Goal: Task Accomplishment & Management: Manage account settings

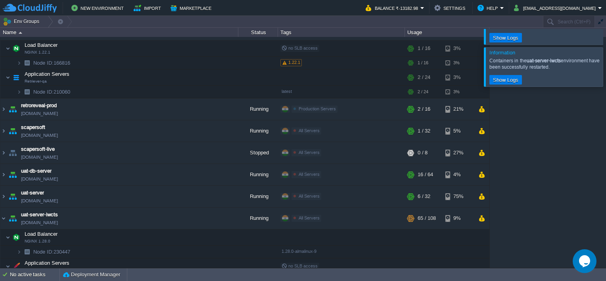
scroll to position [218, 0]
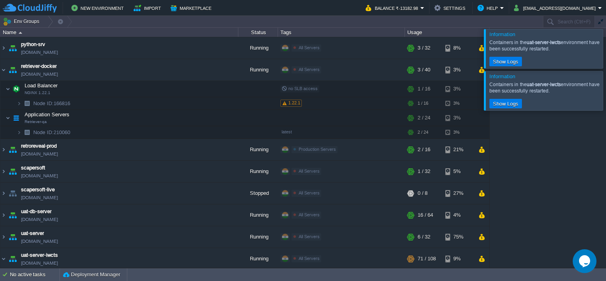
click at [605, 52] on div at bounding box center [615, 48] width 0 height 39
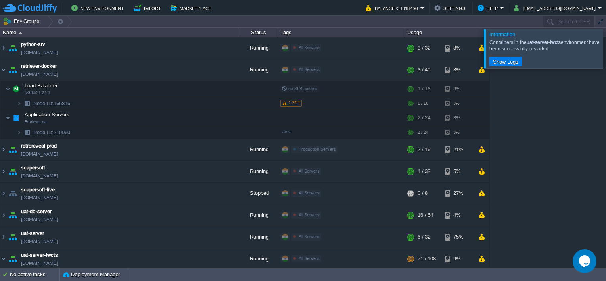
click at [605, 51] on div at bounding box center [615, 48] width 0 height 39
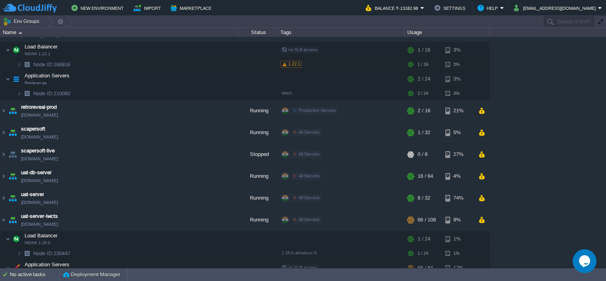
scroll to position [363, 0]
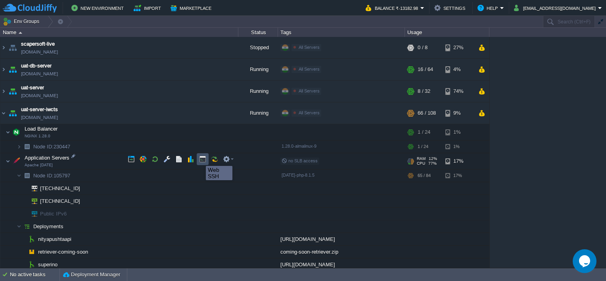
click at [200, 159] on button "button" at bounding box center [202, 158] width 7 height 7
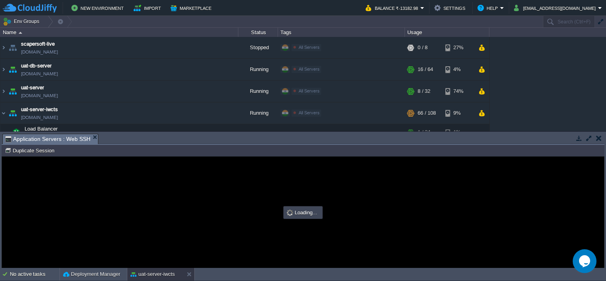
scroll to position [0, 0]
type input "#000000"
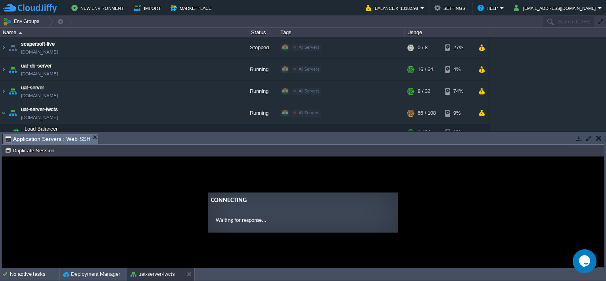
click at [585, 138] on button "button" at bounding box center [588, 137] width 7 height 7
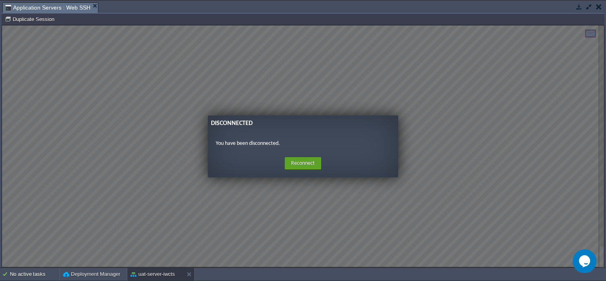
click at [579, 8] on button "button" at bounding box center [578, 6] width 7 height 7
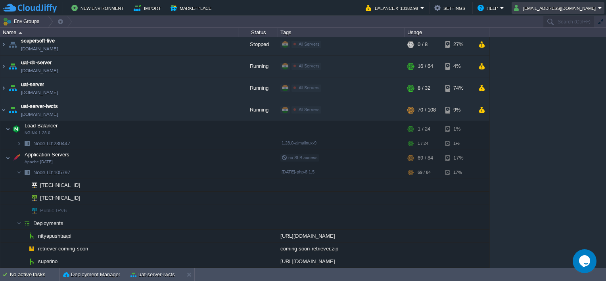
scroll to position [358, 0]
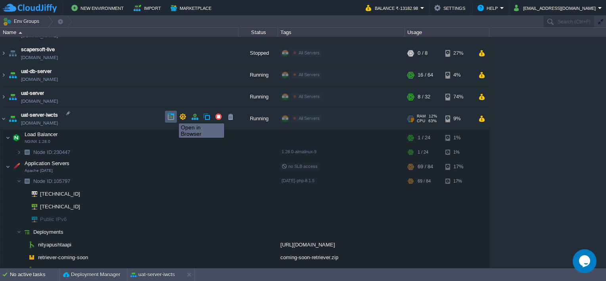
click at [173, 116] on button "button" at bounding box center [170, 116] width 7 height 7
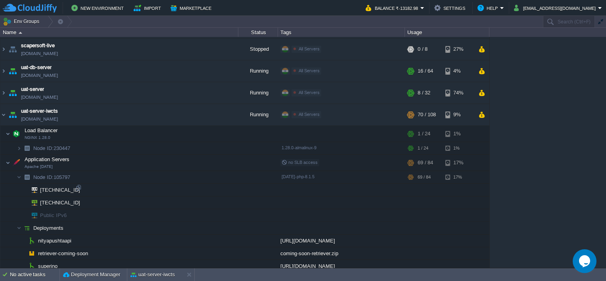
scroll to position [363, 0]
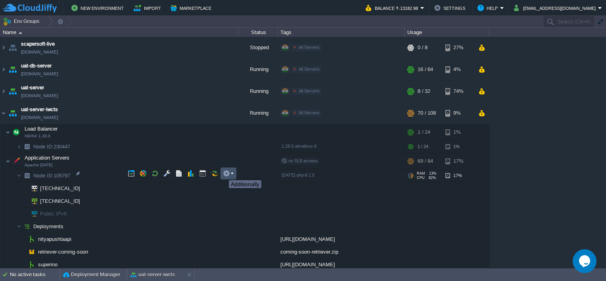
click at [228, 173] on button "button" at bounding box center [226, 173] width 7 height 7
click at [235, 182] on span "SFTP / Direct SSH Access" at bounding box center [264, 185] width 62 height 6
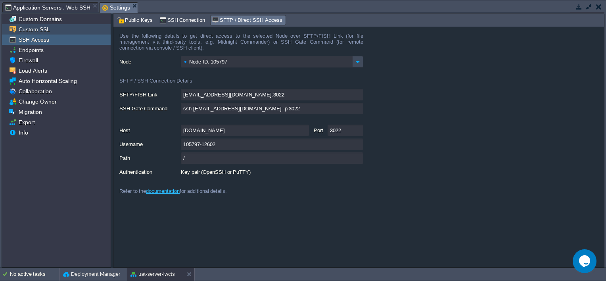
click at [44, 32] on span "Custom SSL" at bounding box center [34, 29] width 34 height 7
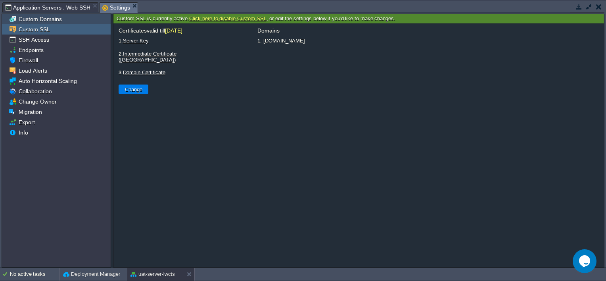
click at [44, 16] on span "Custom Domains" at bounding box center [40, 18] width 46 height 7
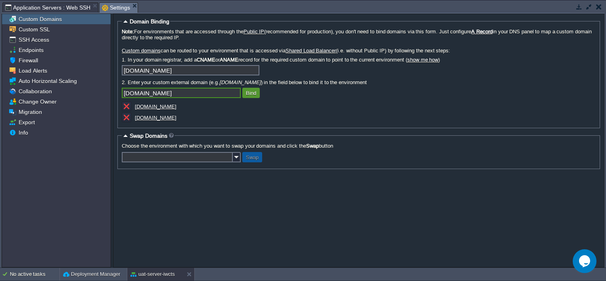
type input "archudo.com"
click at [251, 93] on button "Bind" at bounding box center [250, 92] width 15 height 7
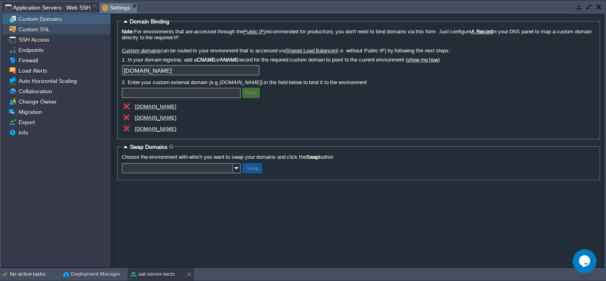
click at [30, 33] on span "Custom SSL" at bounding box center [34, 29] width 34 height 7
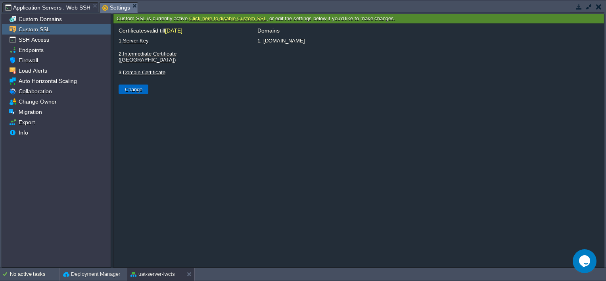
click at [137, 86] on button "Change" at bounding box center [134, 89] width 22 height 7
type input "Select File"
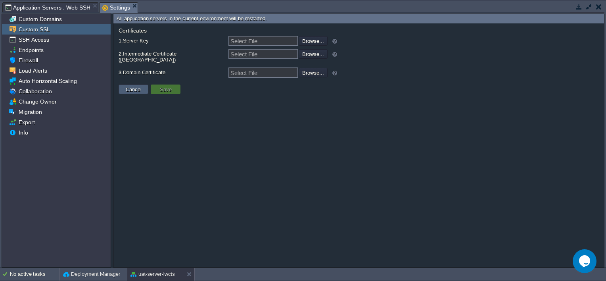
click at [127, 86] on button "Cancel" at bounding box center [133, 89] width 21 height 7
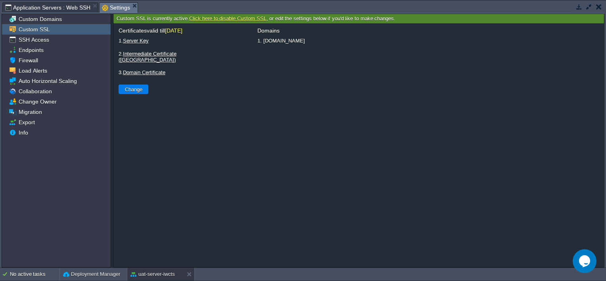
click at [139, 71] on label "3. Domain Certificate" at bounding box center [170, 72] width 107 height 10
click at [0, 0] on input "Select File" at bounding box center [0, 0] width 0 height 0
click at [141, 69] on link "Domain Certificate" at bounding box center [144, 72] width 42 height 6
click at [368, 127] on div "Domains 1. uat-server-iwcts.cloudjiffy.net" at bounding box center [428, 145] width 344 height 236
click at [37, 41] on span "SSH Access" at bounding box center [33, 39] width 33 height 7
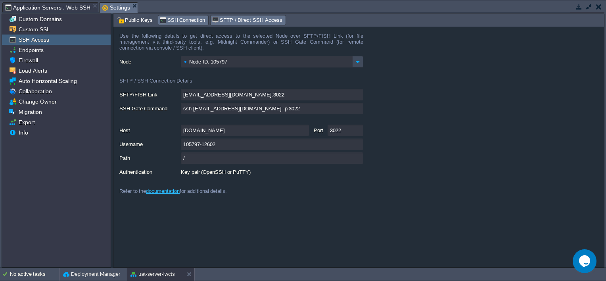
click at [189, 19] on span "SSH Connection" at bounding box center [182, 20] width 46 height 9
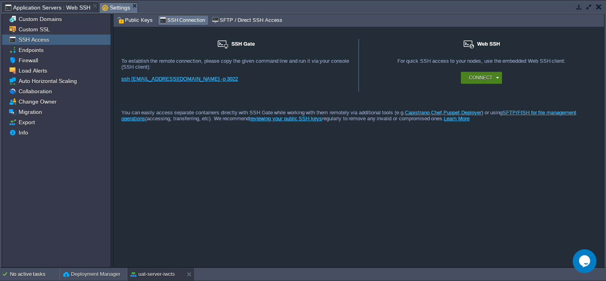
click at [491, 79] on button "Connect" at bounding box center [480, 78] width 23 height 8
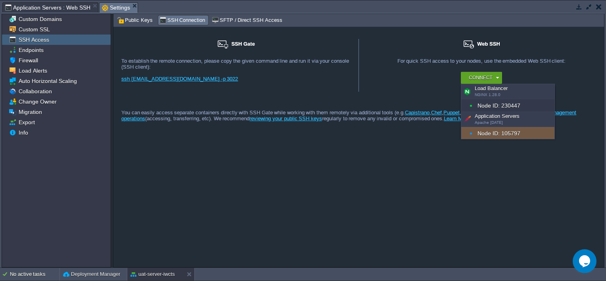
click at [493, 133] on div "Node ID: 105797" at bounding box center [507, 133] width 93 height 13
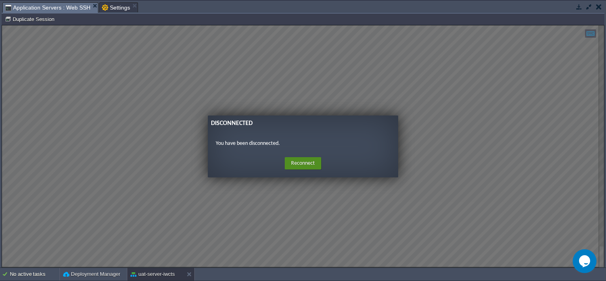
click at [291, 163] on button "Reconnect" at bounding box center [303, 163] width 36 height 13
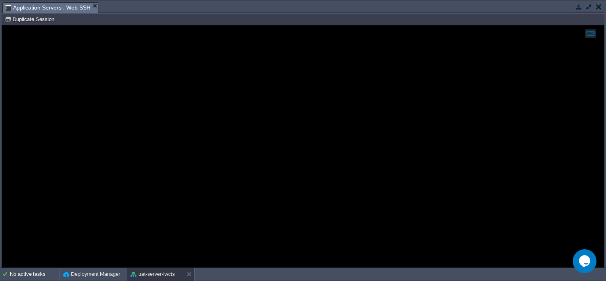
scroll to position [358, 0]
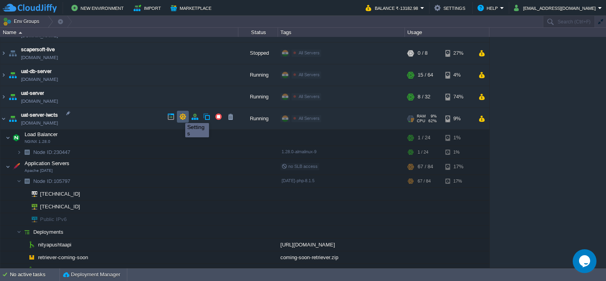
click at [180, 116] on button "button" at bounding box center [182, 116] width 7 height 7
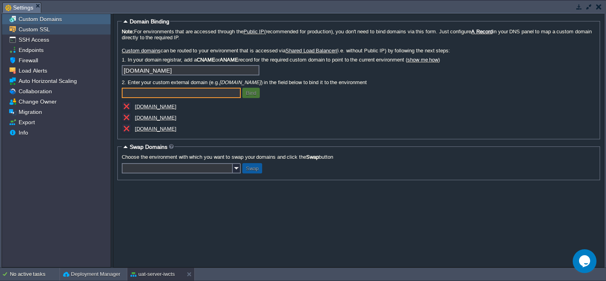
click at [32, 29] on span "Custom SSL" at bounding box center [34, 29] width 34 height 7
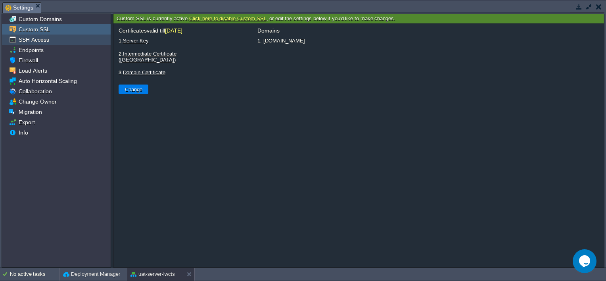
click at [32, 40] on span "SSH Access" at bounding box center [33, 39] width 33 height 7
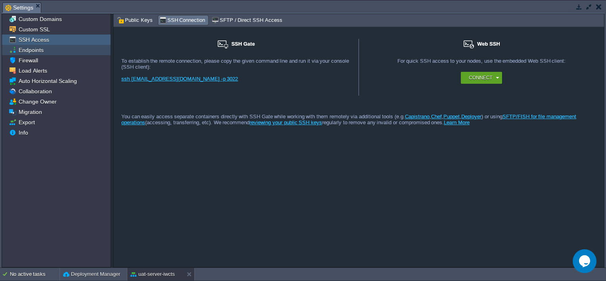
click at [31, 51] on span "Endpoints" at bounding box center [31, 49] width 28 height 7
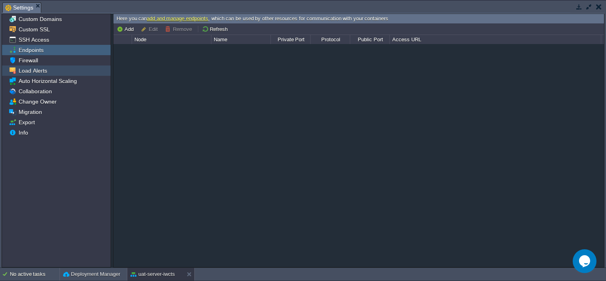
click at [36, 73] on span "Load Alerts" at bounding box center [32, 70] width 31 height 7
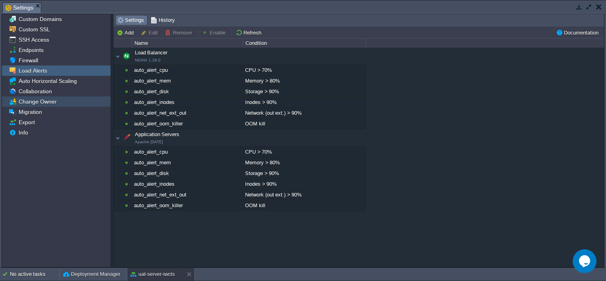
click at [42, 100] on span "Change Owner" at bounding box center [37, 101] width 41 height 7
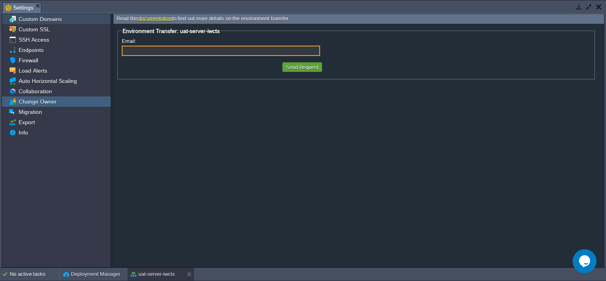
click at [33, 21] on span "Custom Domains" at bounding box center [40, 18] width 46 height 7
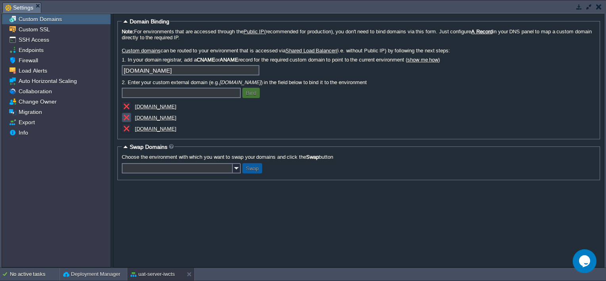
click at [128, 117] on button "button" at bounding box center [126, 117] width 7 height 7
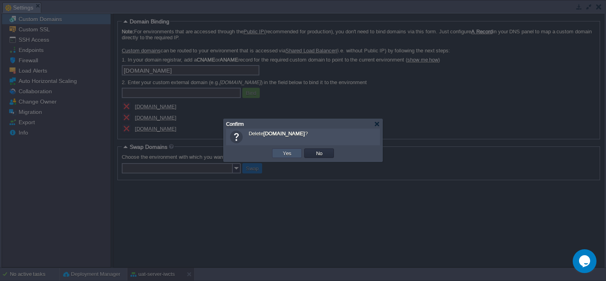
click at [289, 153] on button "Yes" at bounding box center [286, 152] width 13 height 7
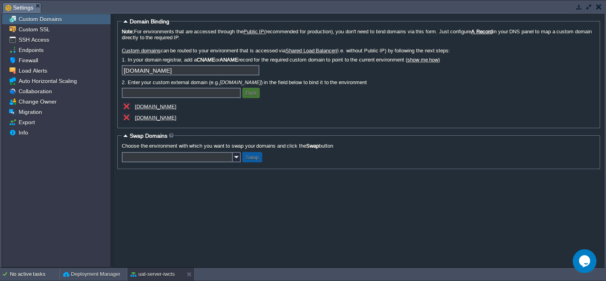
click at [188, 90] on input "text" at bounding box center [181, 93] width 119 height 10
type input "archudo.in"
click at [253, 95] on button "Bind" at bounding box center [250, 92] width 15 height 7
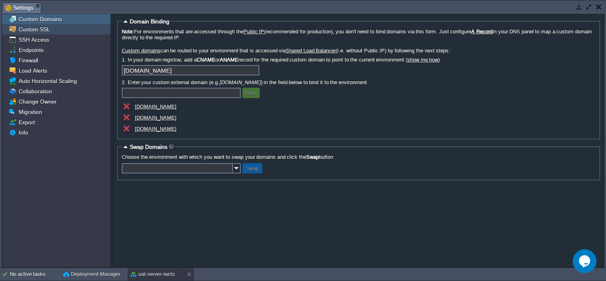
click at [43, 28] on span "Custom SSL" at bounding box center [34, 29] width 34 height 7
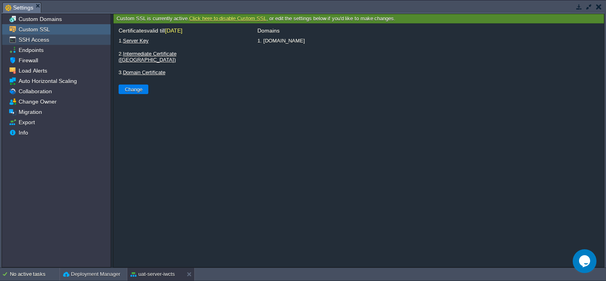
click at [44, 38] on span "SSH Access" at bounding box center [33, 39] width 33 height 7
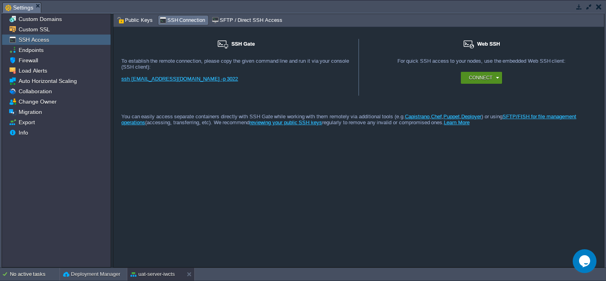
click at [483, 80] on button "Connect" at bounding box center [480, 78] width 23 height 8
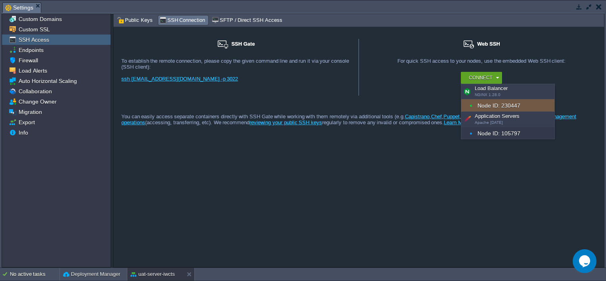
click at [495, 107] on div "Node ID: 230447" at bounding box center [507, 105] width 93 height 13
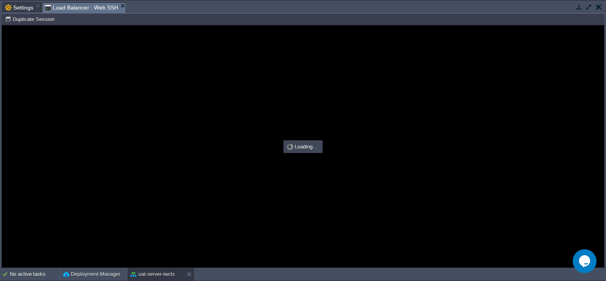
scroll to position [0, 0]
type input "#000000"
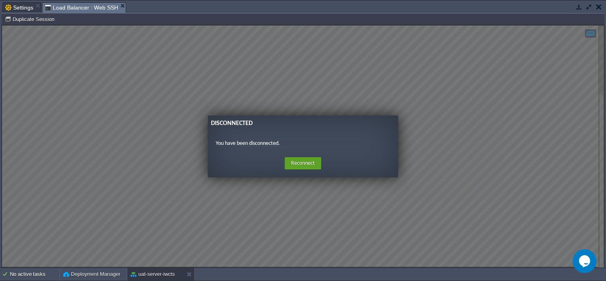
click at [599, 6] on button "button" at bounding box center [599, 6] width 6 height 7
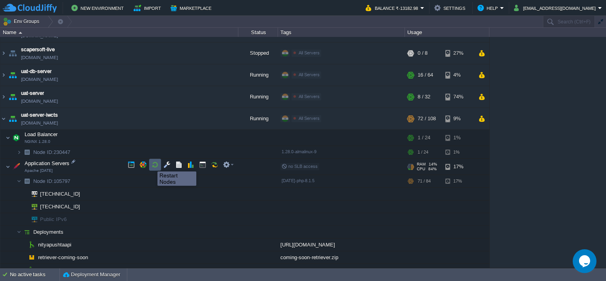
click at [154, 164] on button "button" at bounding box center [154, 164] width 7 height 7
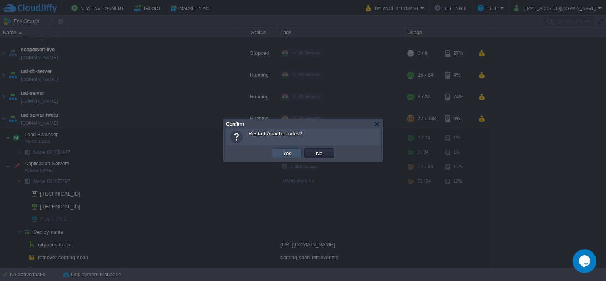
click at [288, 152] on button "Yes" at bounding box center [286, 152] width 13 height 7
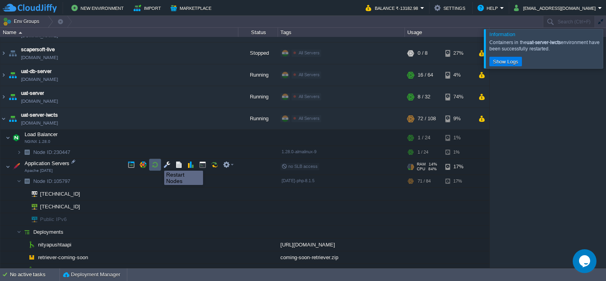
click at [157, 162] on button "button" at bounding box center [154, 164] width 7 height 7
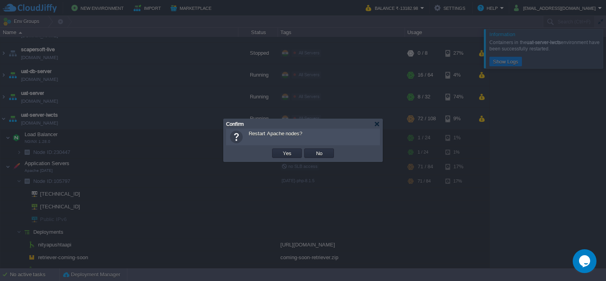
click at [292, 157] on td "Yes" at bounding box center [287, 153] width 30 height 10
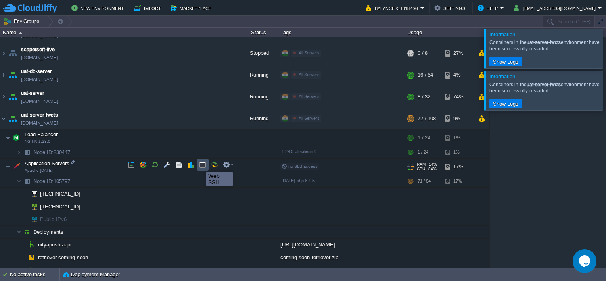
click at [200, 165] on button "button" at bounding box center [202, 164] width 7 height 7
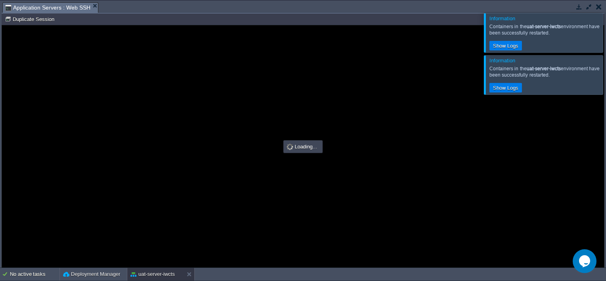
type input "#000000"
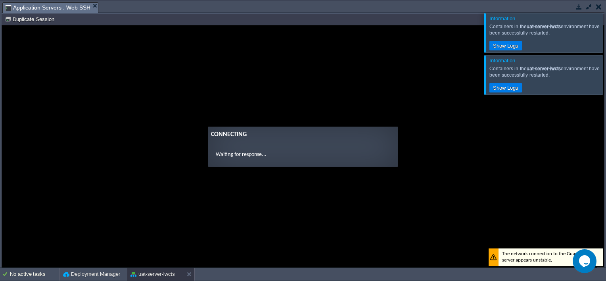
click at [605, 79] on div at bounding box center [615, 74] width 0 height 39
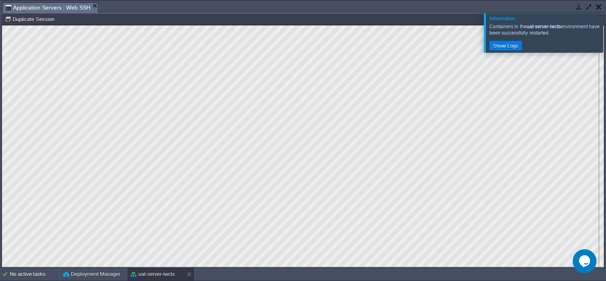
click at [605, 35] on div at bounding box center [615, 32] width 0 height 39
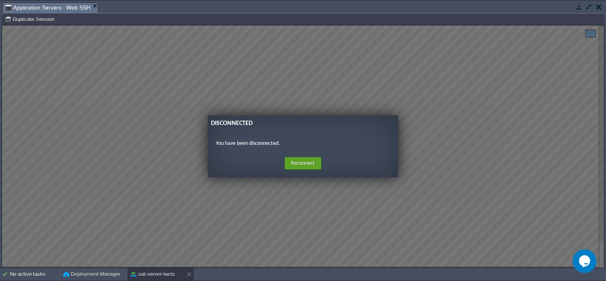
click at [597, 8] on button "button" at bounding box center [599, 6] width 6 height 7
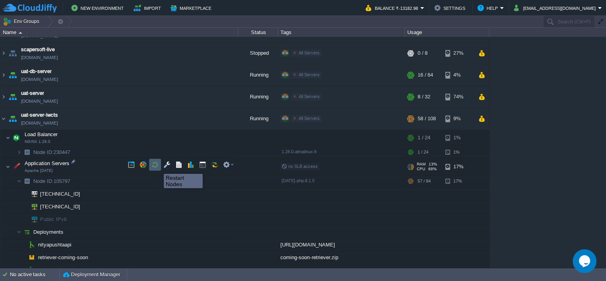
click at [154, 167] on button "button" at bounding box center [154, 164] width 7 height 7
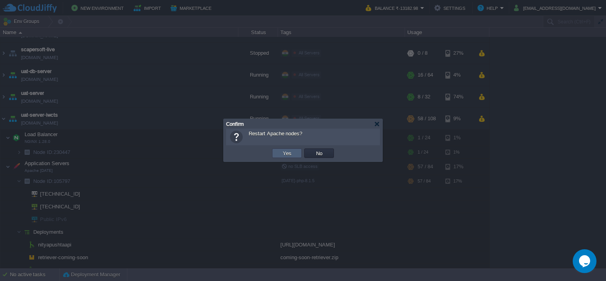
click at [286, 153] on button "Yes" at bounding box center [286, 152] width 13 height 7
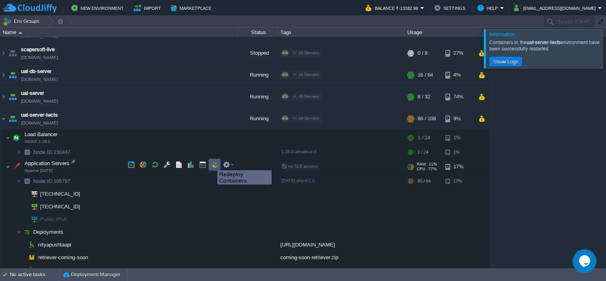
click at [211, 163] on button "button" at bounding box center [214, 164] width 7 height 7
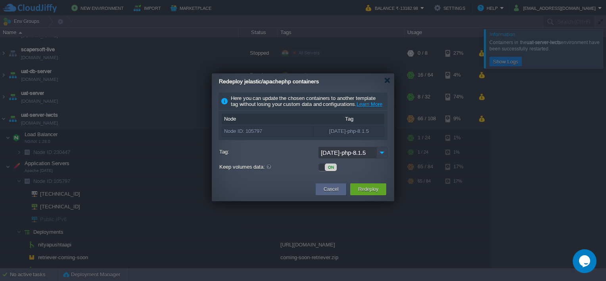
click at [379, 158] on img at bounding box center [381, 152] width 11 height 11
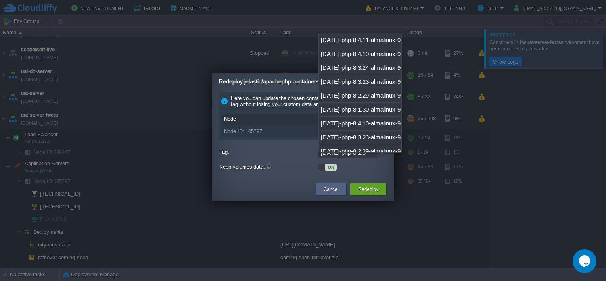
scroll to position [460, 0]
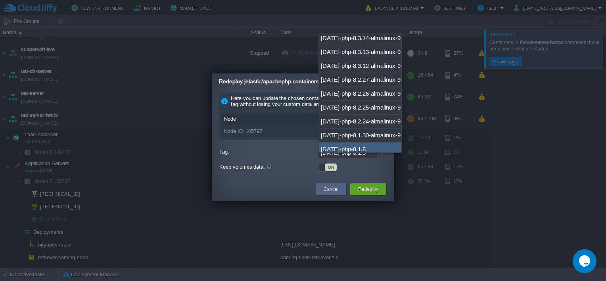
click at [379, 158] on img at bounding box center [381, 152] width 11 height 11
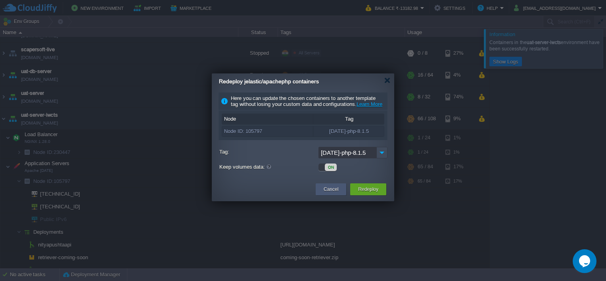
click at [322, 193] on div "Cancel" at bounding box center [331, 189] width 19 height 12
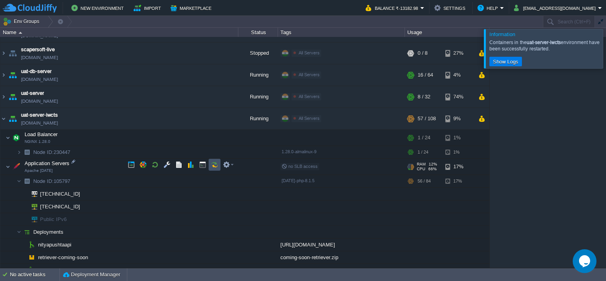
click at [216, 164] on button "button" at bounding box center [214, 164] width 7 height 7
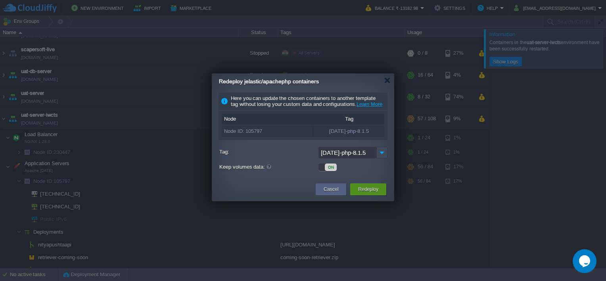
click at [371, 193] on button "Redeploy" at bounding box center [368, 189] width 20 height 8
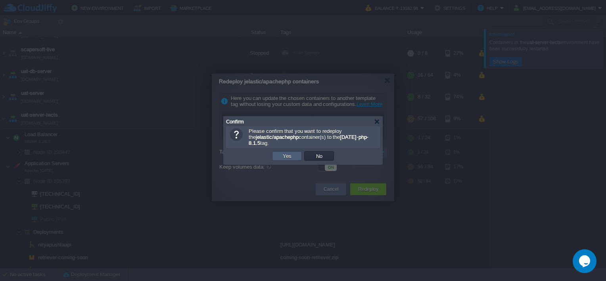
click at [285, 155] on button "Yes" at bounding box center [286, 155] width 13 height 7
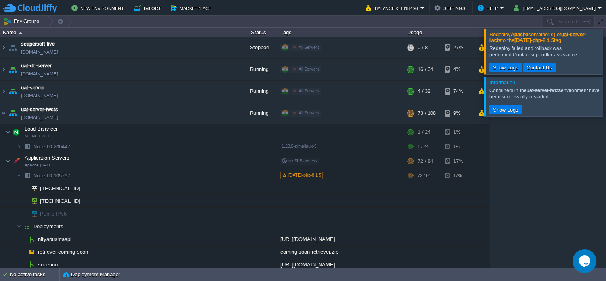
scroll to position [218, 0]
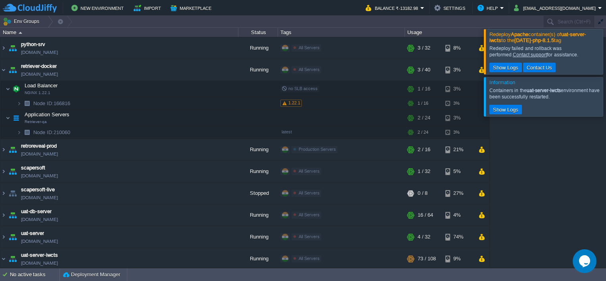
click at [605, 98] on div at bounding box center [615, 96] width 0 height 39
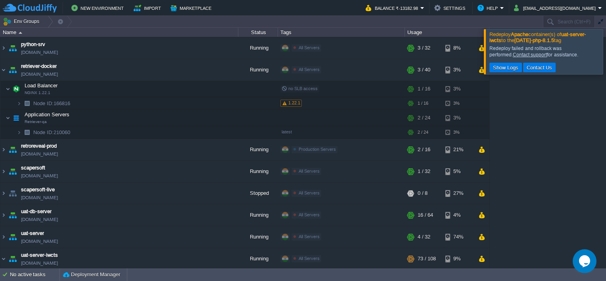
click at [605, 54] on div at bounding box center [615, 51] width 0 height 45
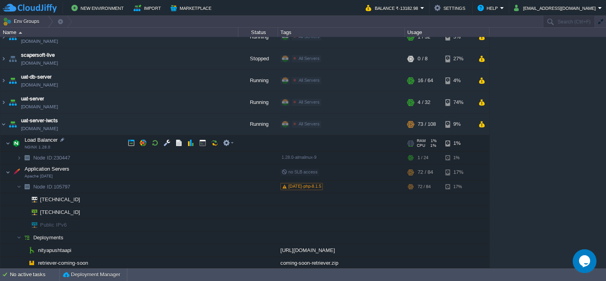
scroll to position [363, 0]
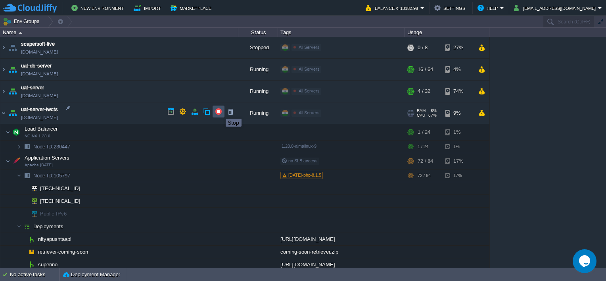
click at [220, 111] on button "button" at bounding box center [218, 111] width 7 height 7
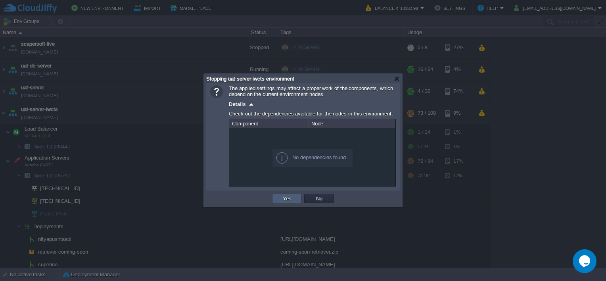
click at [285, 197] on button "Yes" at bounding box center [286, 198] width 13 height 7
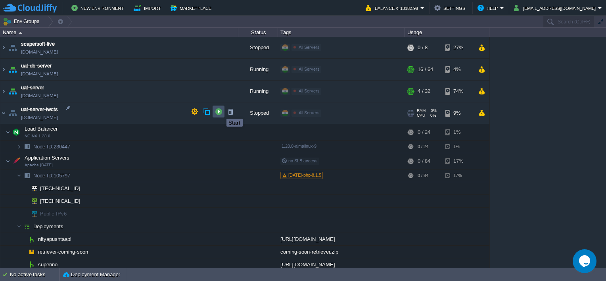
click at [220, 111] on button "button" at bounding box center [218, 111] width 7 height 7
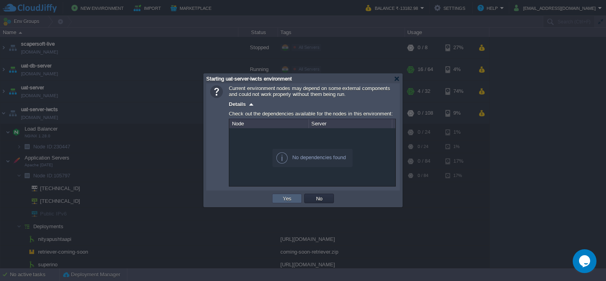
click at [286, 200] on button "Yes" at bounding box center [286, 198] width 13 height 7
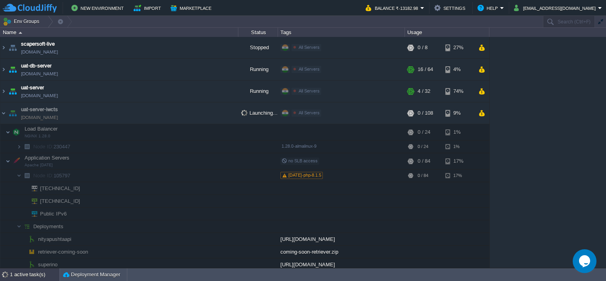
click at [36, 276] on div "1 active task(s)" at bounding box center [35, 274] width 50 height 13
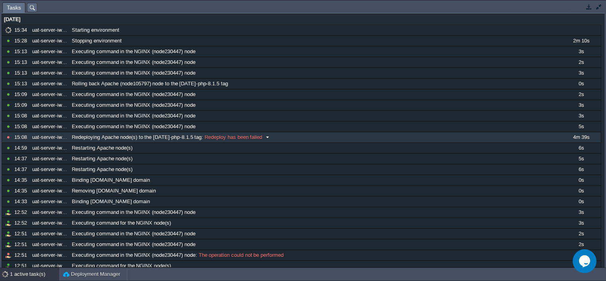
click at [130, 136] on span "Redeploying Apache node(s) to the 2.4.53-php-8.1.5 tag" at bounding box center [137, 137] width 130 height 7
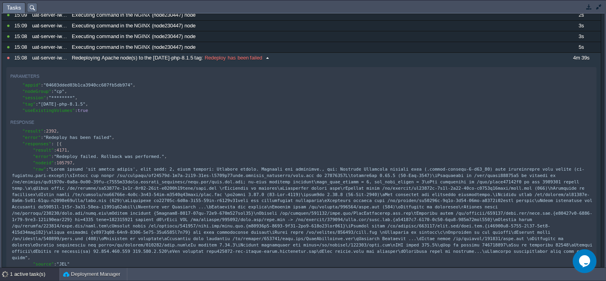
scroll to position [119, 0]
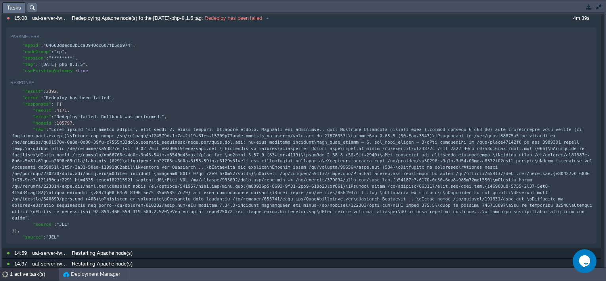
click at [588, 5] on button "button" at bounding box center [588, 6] width 7 height 7
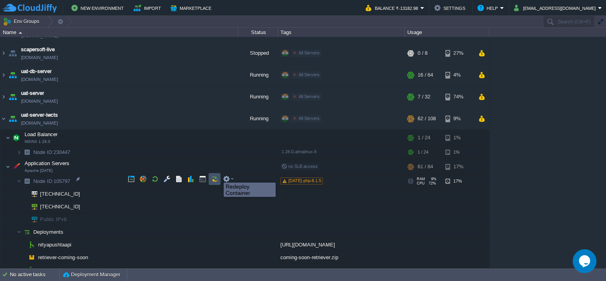
click at [215, 177] on button "button" at bounding box center [214, 178] width 7 height 7
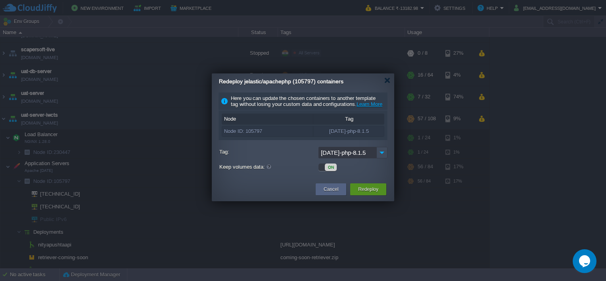
click at [367, 193] on button "Redeploy" at bounding box center [368, 189] width 20 height 8
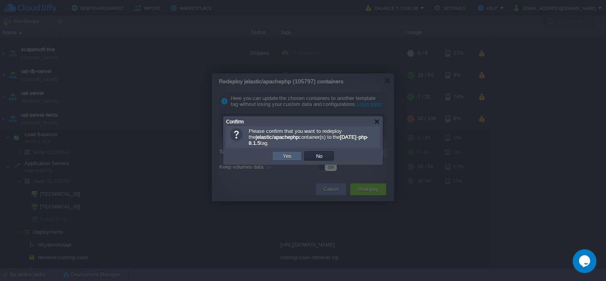
click at [294, 159] on td "Yes" at bounding box center [287, 156] width 30 height 10
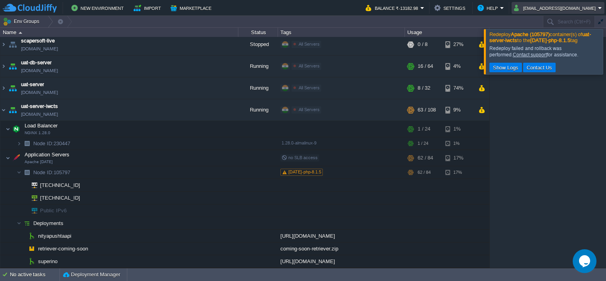
scroll to position [218, 0]
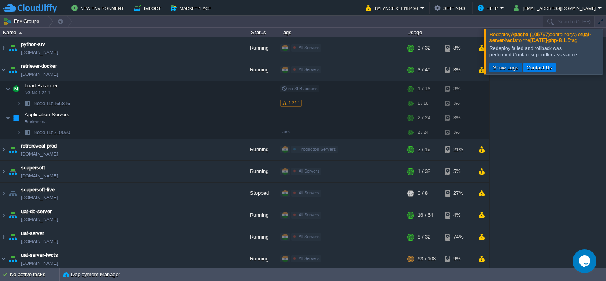
click at [517, 71] on button "Show Logs" at bounding box center [505, 67] width 30 height 7
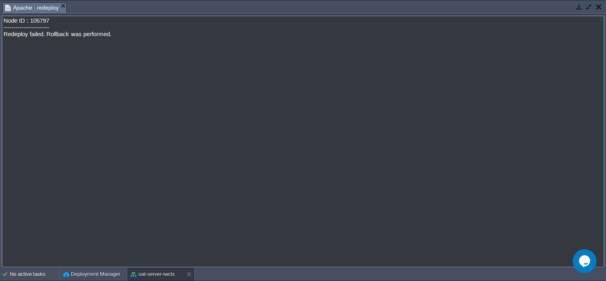
click at [579, 8] on button "button" at bounding box center [578, 6] width 7 height 7
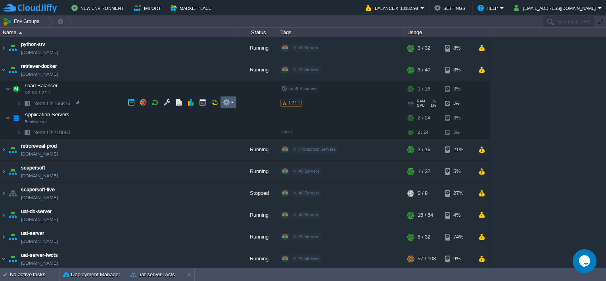
click at [232, 102] on em at bounding box center [228, 102] width 11 height 7
click at [299, 100] on span "1.22.1" at bounding box center [294, 102] width 12 height 5
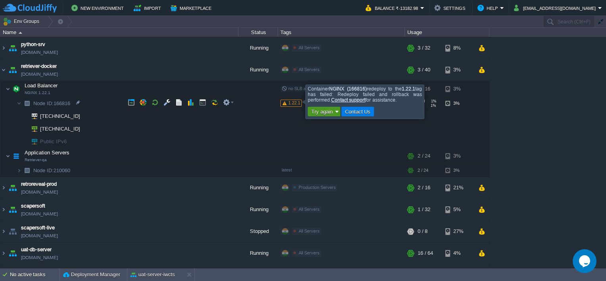
click at [333, 110] on button "Try again" at bounding box center [322, 111] width 26 height 7
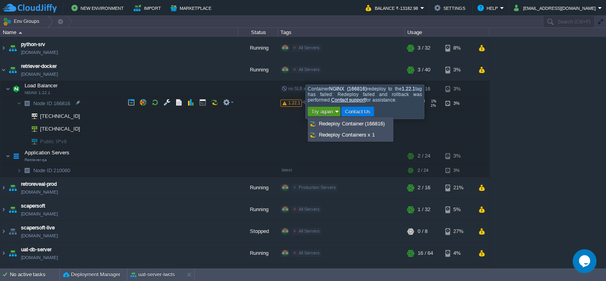
click at [333, 111] on button "Try again" at bounding box center [322, 111] width 26 height 7
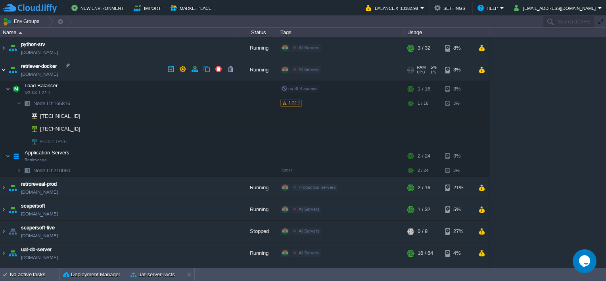
click at [6, 70] on img at bounding box center [3, 69] width 6 height 21
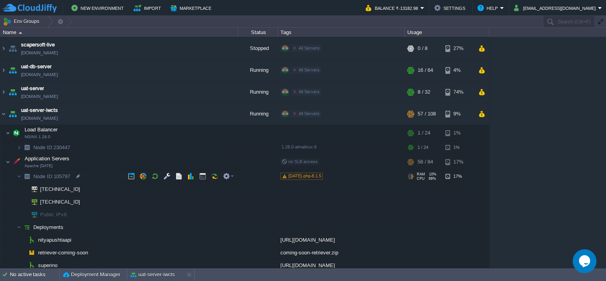
scroll to position [306, 0]
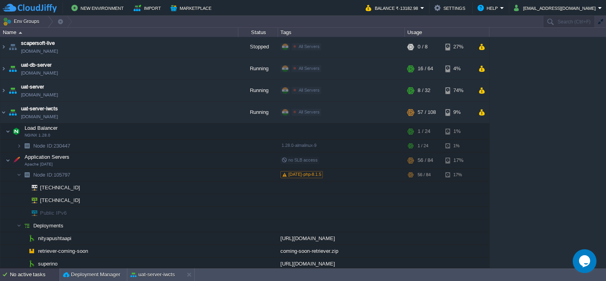
click at [38, 274] on div "No active tasks" at bounding box center [35, 274] width 50 height 13
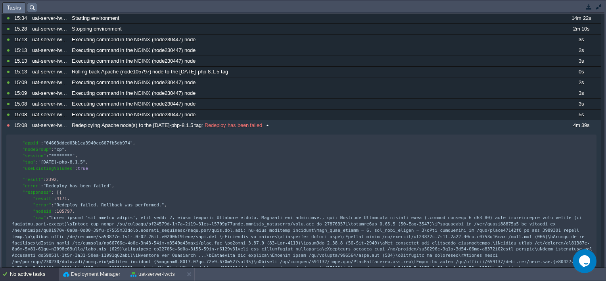
click at [235, 127] on div "Redeploying Apache node(s) to the 2.4.53-php-8.1.5 tag : Redeploy has been fail…" at bounding box center [315, 125] width 491 height 10
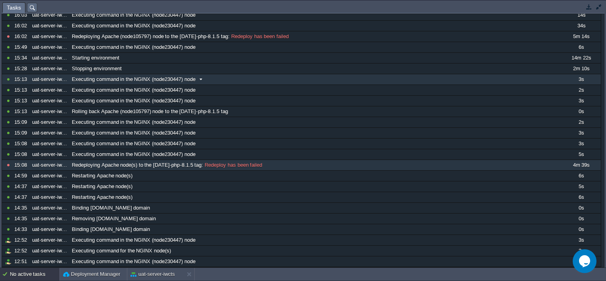
scroll to position [0, 0]
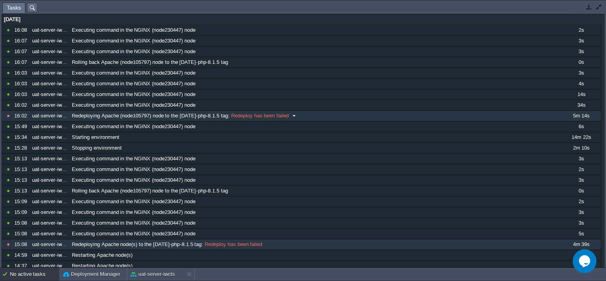
click at [264, 116] on span "Redeploy has been failed" at bounding box center [259, 115] width 59 height 7
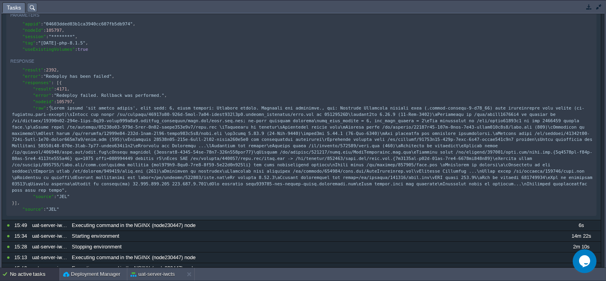
scroll to position [2, 0]
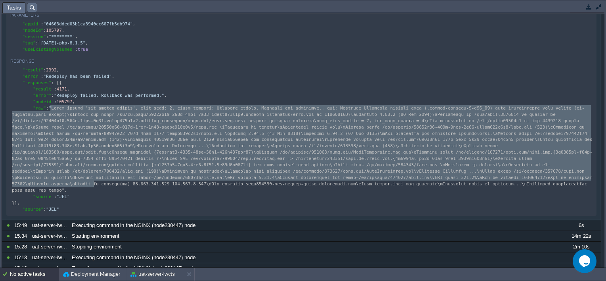
drag, startPoint x: 50, startPoint y: 110, endPoint x: 94, endPoint y: 187, distance: 88.8
type textarea "-"
click at [588, 10] on td at bounding box center [589, 7] width 10 height 10
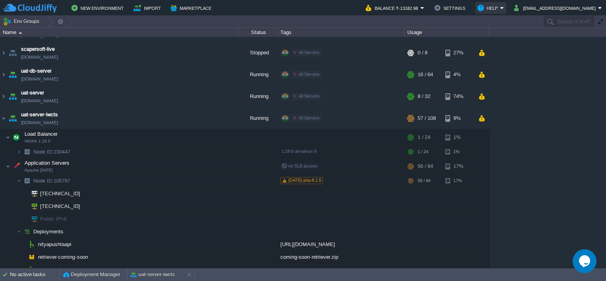
click at [500, 8] on button "Help" at bounding box center [488, 8] width 23 height 10
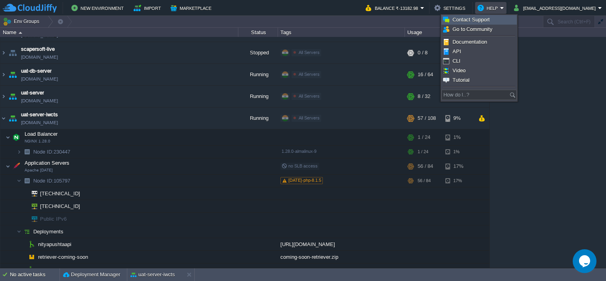
click at [459, 20] on span "Contact Support" at bounding box center [470, 20] width 37 height 6
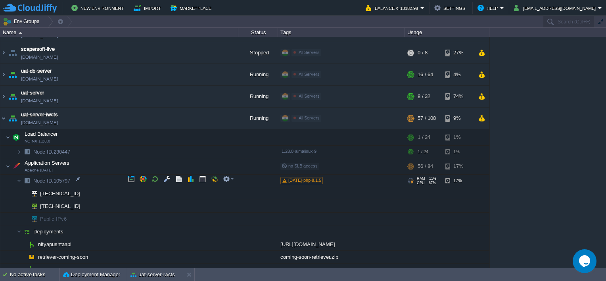
scroll to position [306, 0]
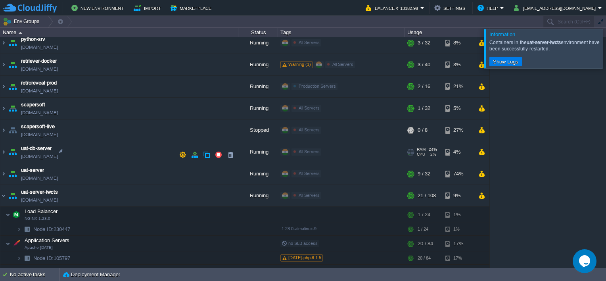
scroll to position [230, 0]
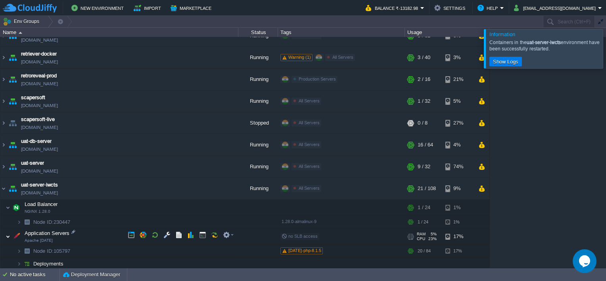
click at [10, 234] on img at bounding box center [8, 236] width 5 height 16
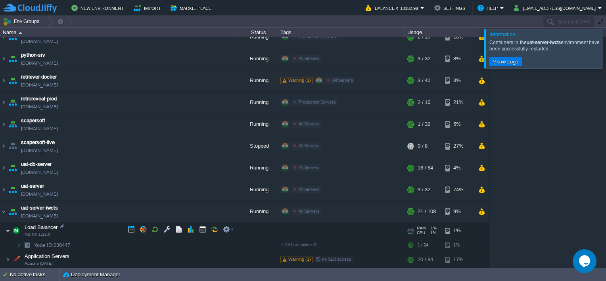
scroll to position [205, 0]
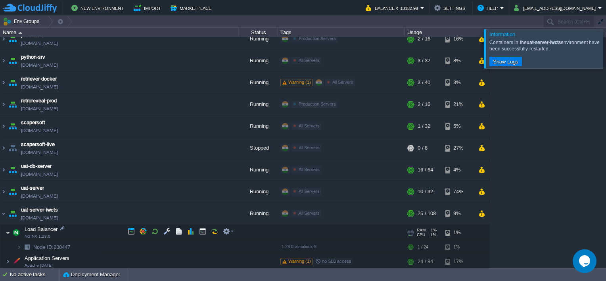
click at [6, 231] on img at bounding box center [8, 232] width 5 height 16
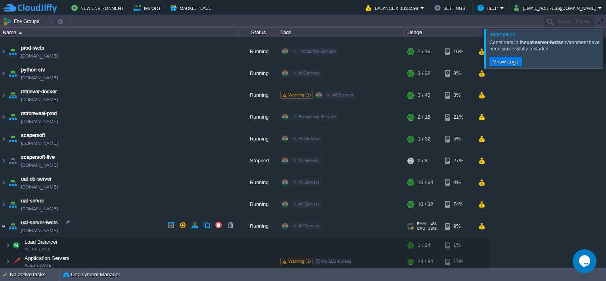
click at [5, 226] on img at bounding box center [3, 225] width 6 height 21
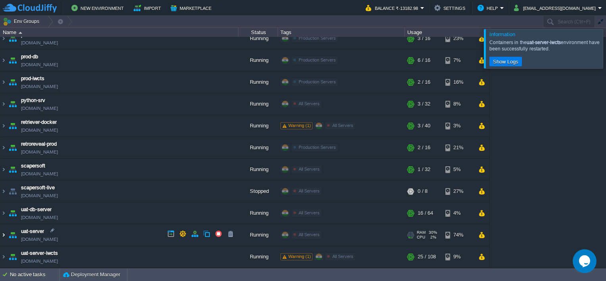
scroll to position [160, 0]
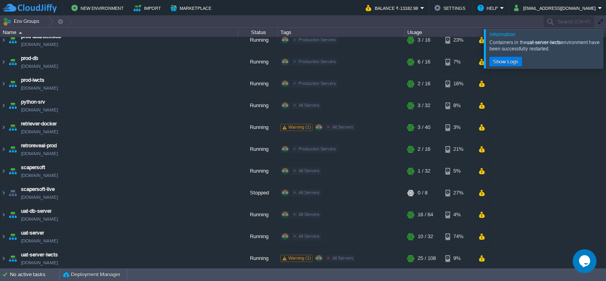
click at [605, 47] on div at bounding box center [615, 48] width 0 height 39
